Goal: Task Accomplishment & Management: Use online tool/utility

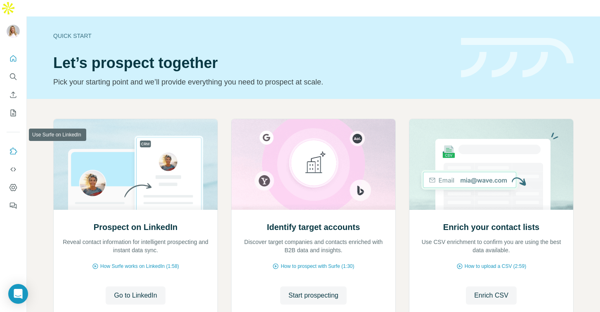
click at [10, 147] on icon "Use Surfe on LinkedIn" at bounding box center [13, 151] width 8 height 8
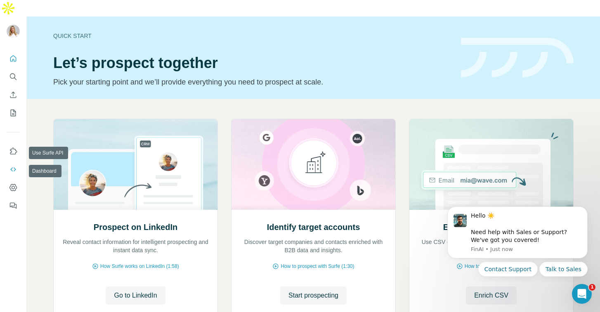
click at [12, 166] on icon "Use Surfe API" at bounding box center [13, 170] width 8 height 8
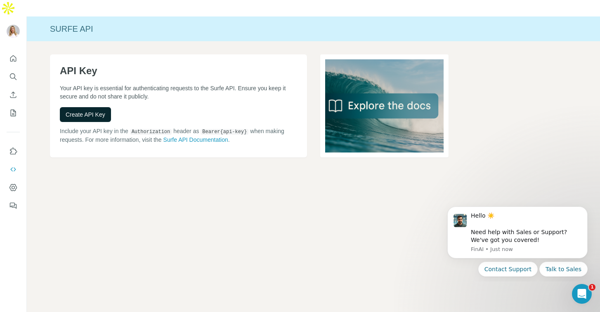
click at [80, 111] on span "Create API Key" at bounding box center [86, 115] width 40 height 8
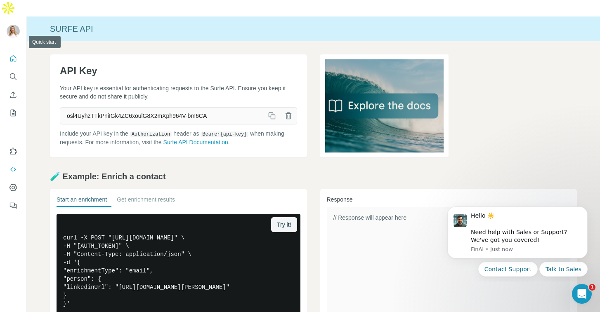
click at [14, 54] on icon "Quick start" at bounding box center [13, 58] width 8 height 8
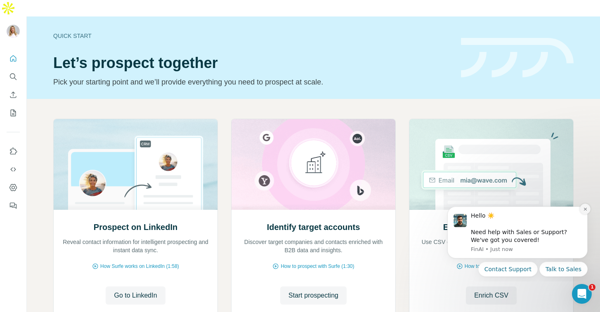
click at [582, 211] on button "Dismiss notification" at bounding box center [585, 209] width 11 height 11
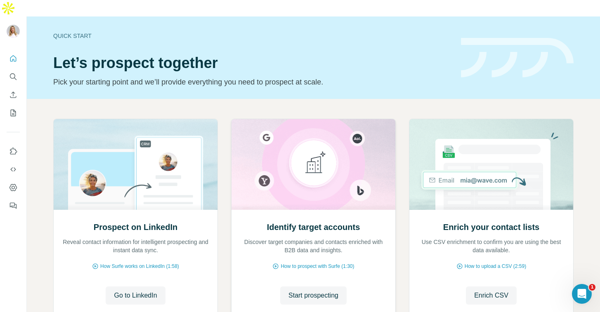
scroll to position [44, 0]
